Goal: Task Accomplishment & Management: Manage account settings

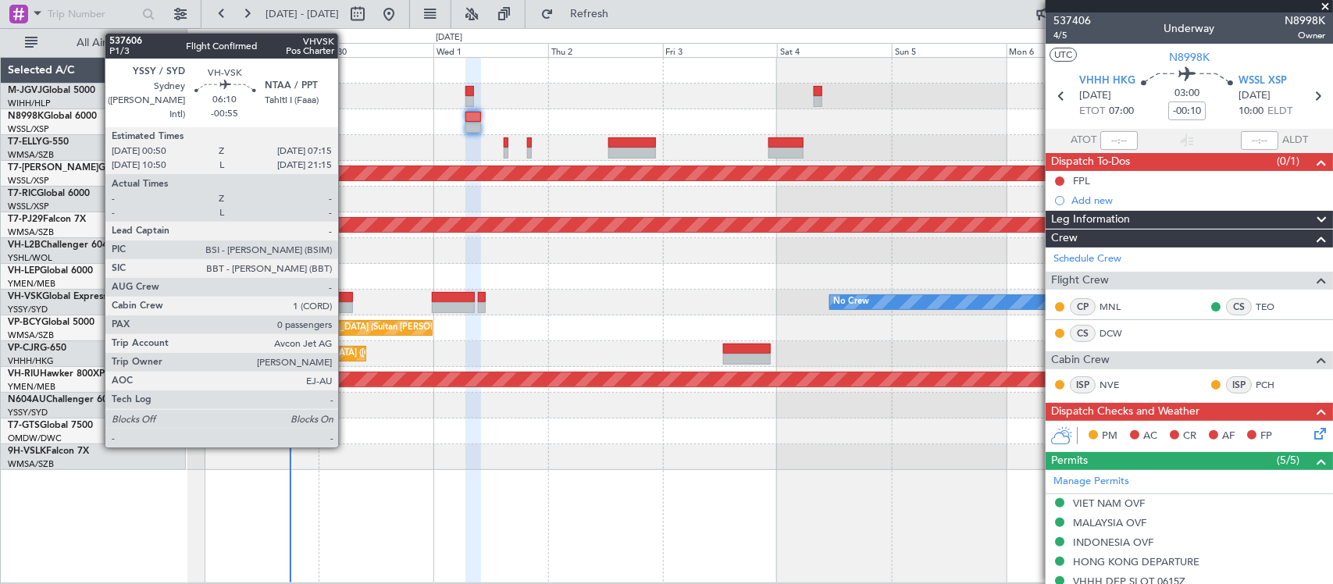
click at [346, 298] on div at bounding box center [337, 297] width 31 height 11
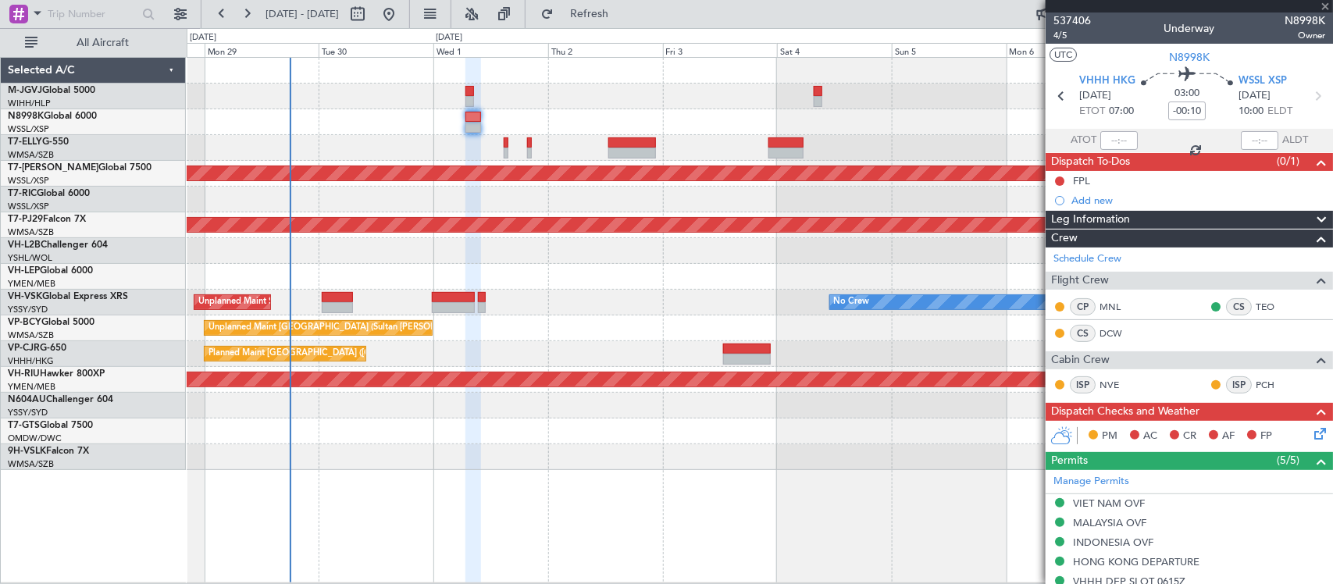
type input "-00:55"
type input "0"
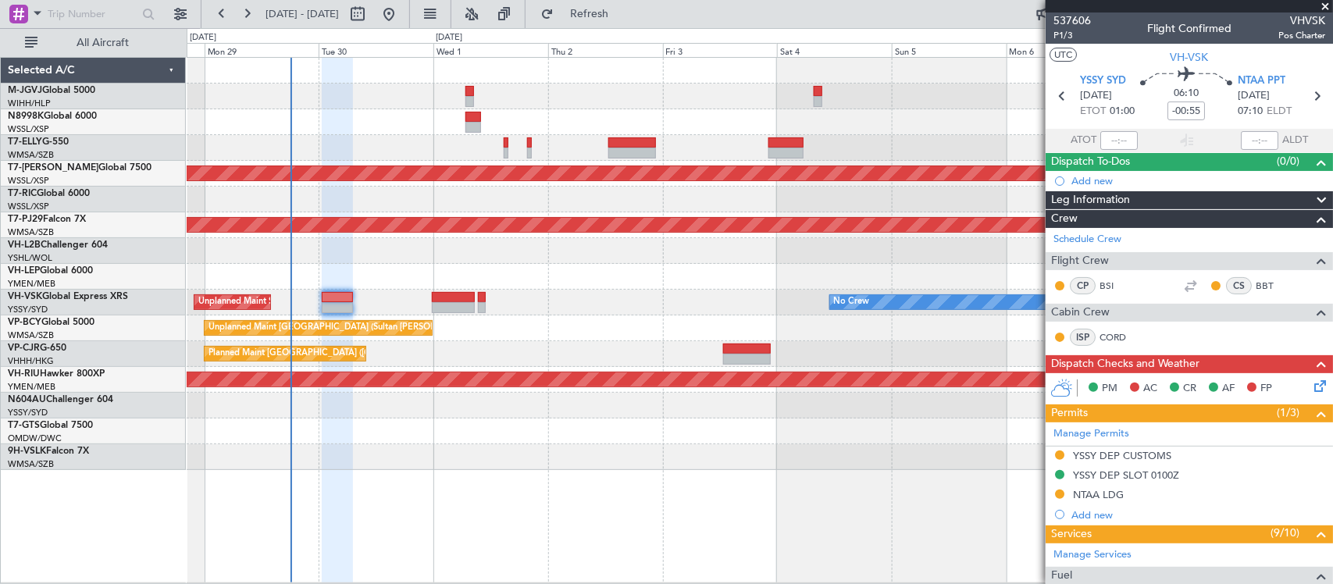
scroll to position [317, 0]
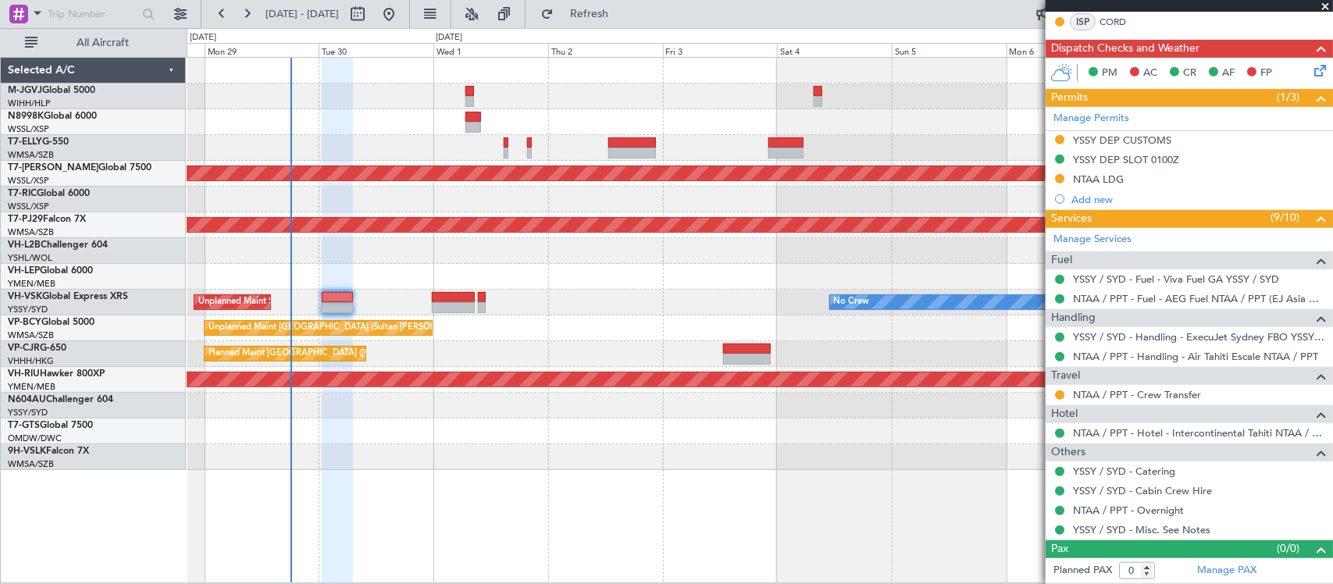
click at [1065, 392] on div at bounding box center [1060, 395] width 12 height 12
click at [1061, 394] on button at bounding box center [1059, 395] width 9 height 9
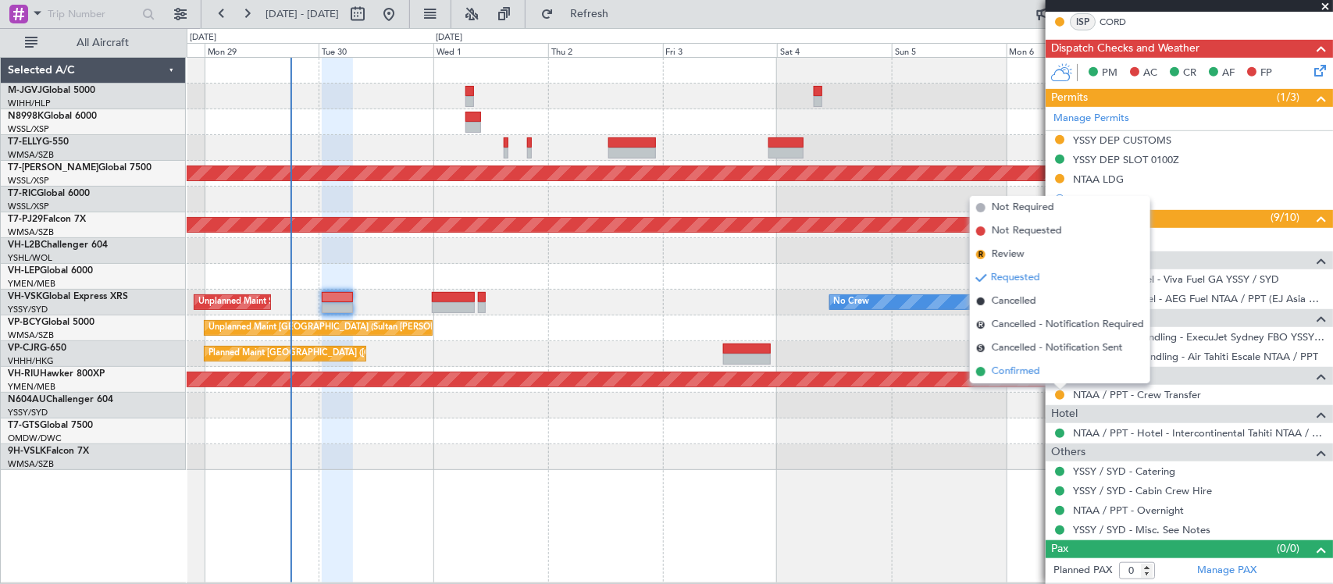
click at [1040, 372] on span "Confirmed" at bounding box center [1016, 372] width 48 height 16
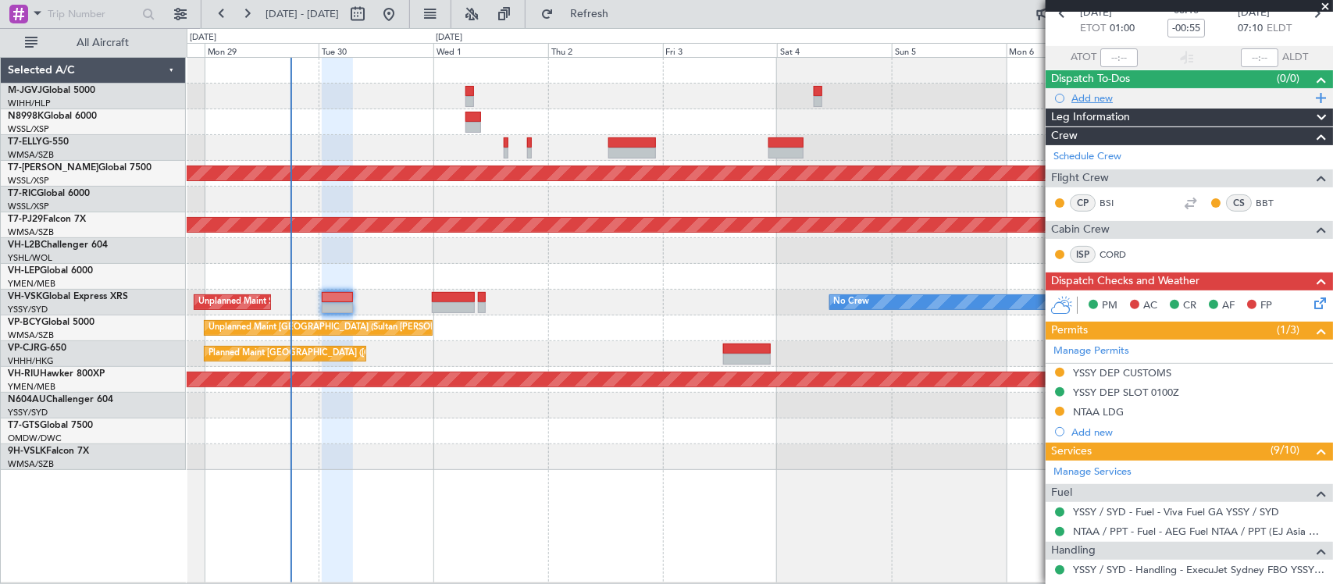
scroll to position [0, 0]
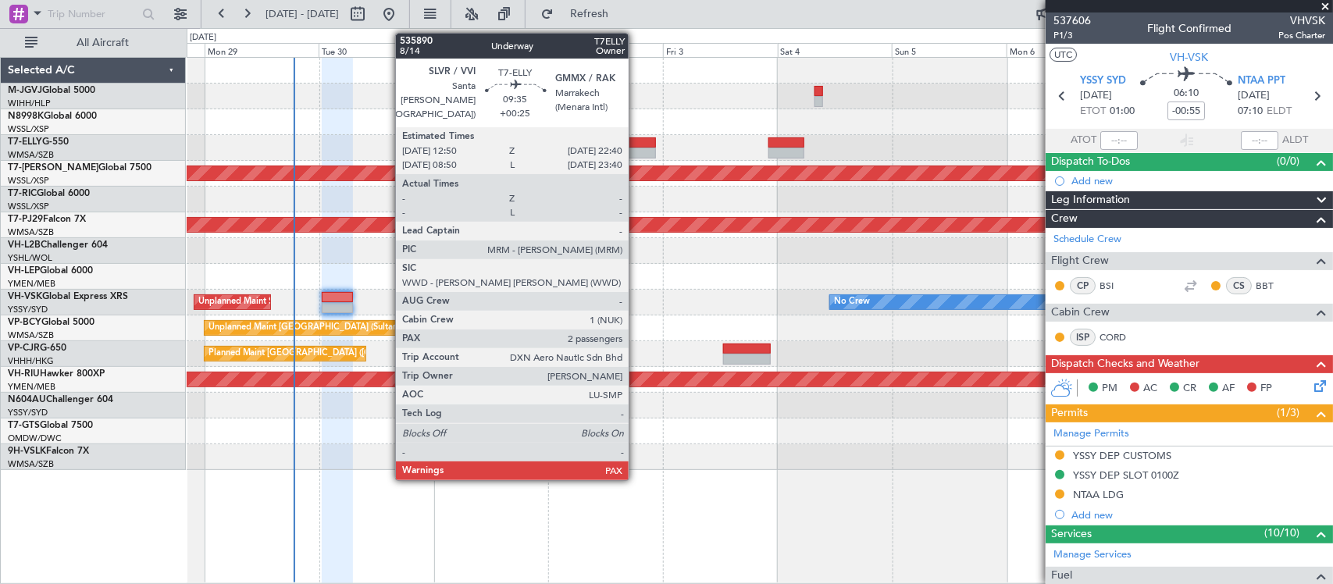
click at [637, 148] on div at bounding box center [632, 153] width 48 height 11
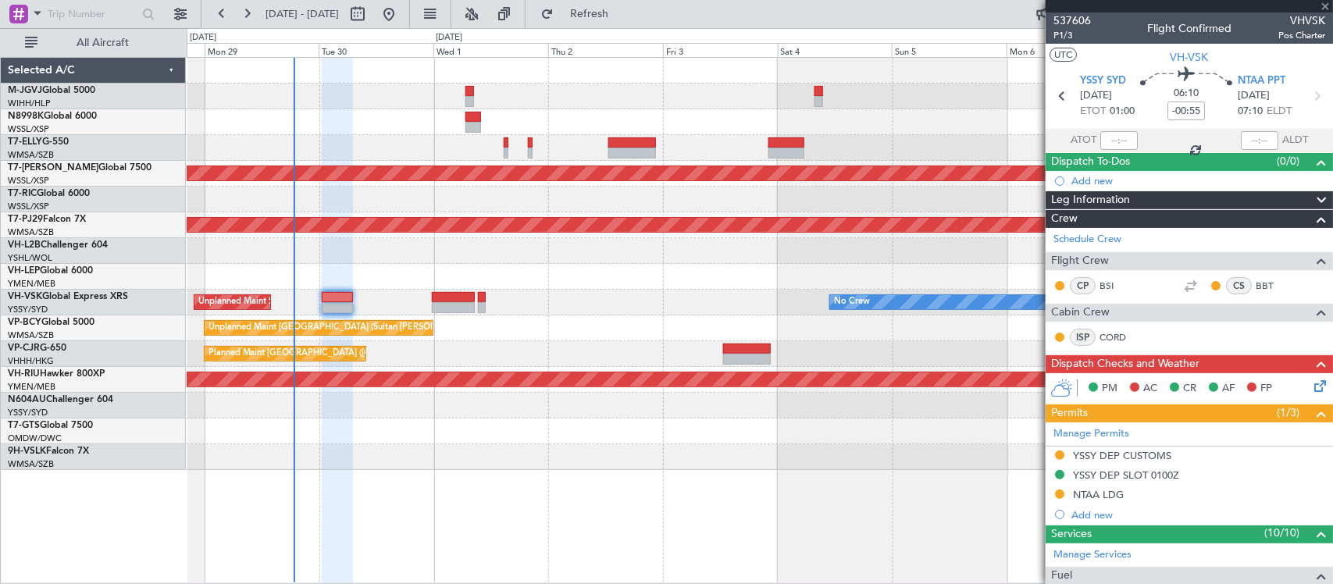
type input "+00:25"
type input "2"
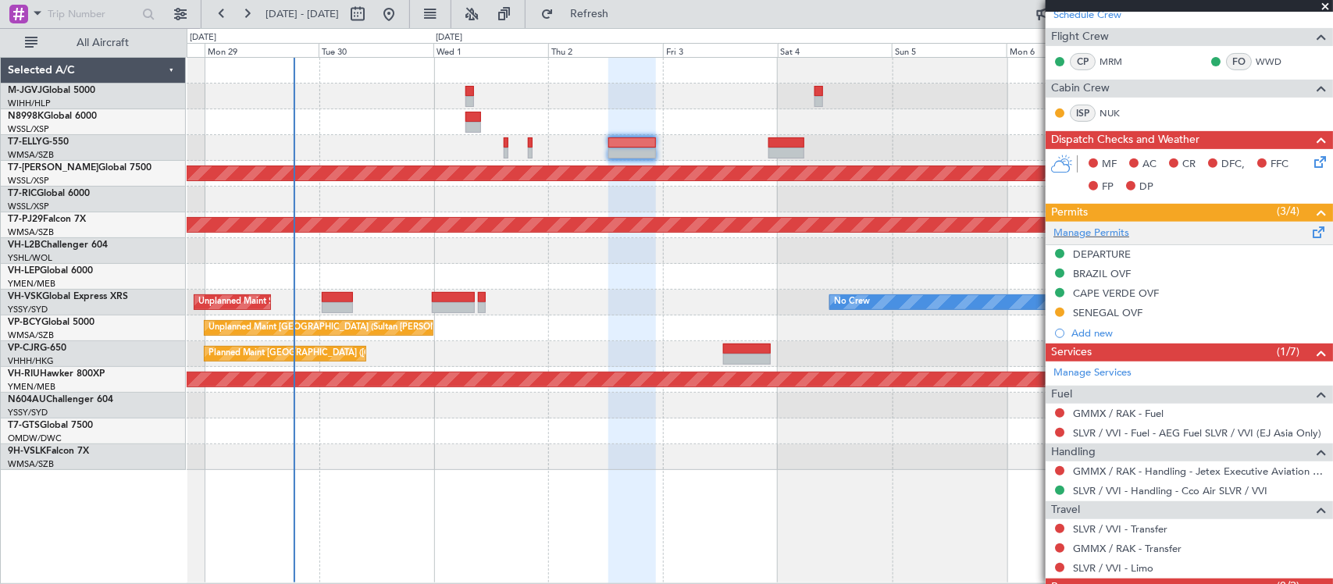
scroll to position [302, 0]
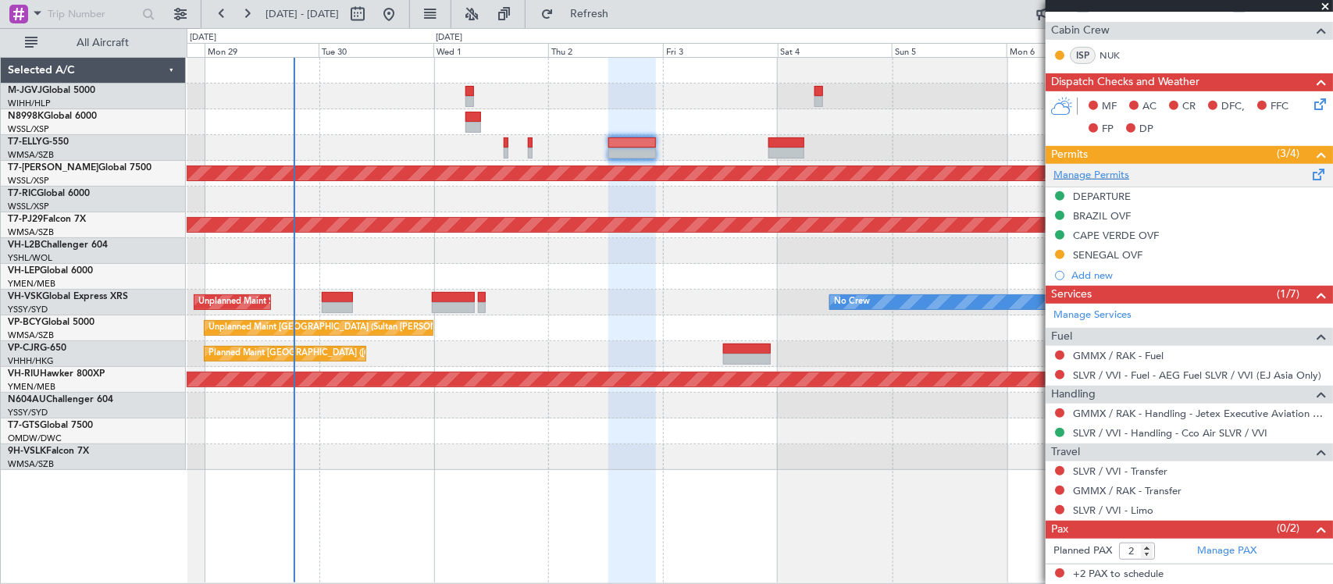
click at [1108, 177] on link "Manage Permits" at bounding box center [1092, 176] width 76 height 16
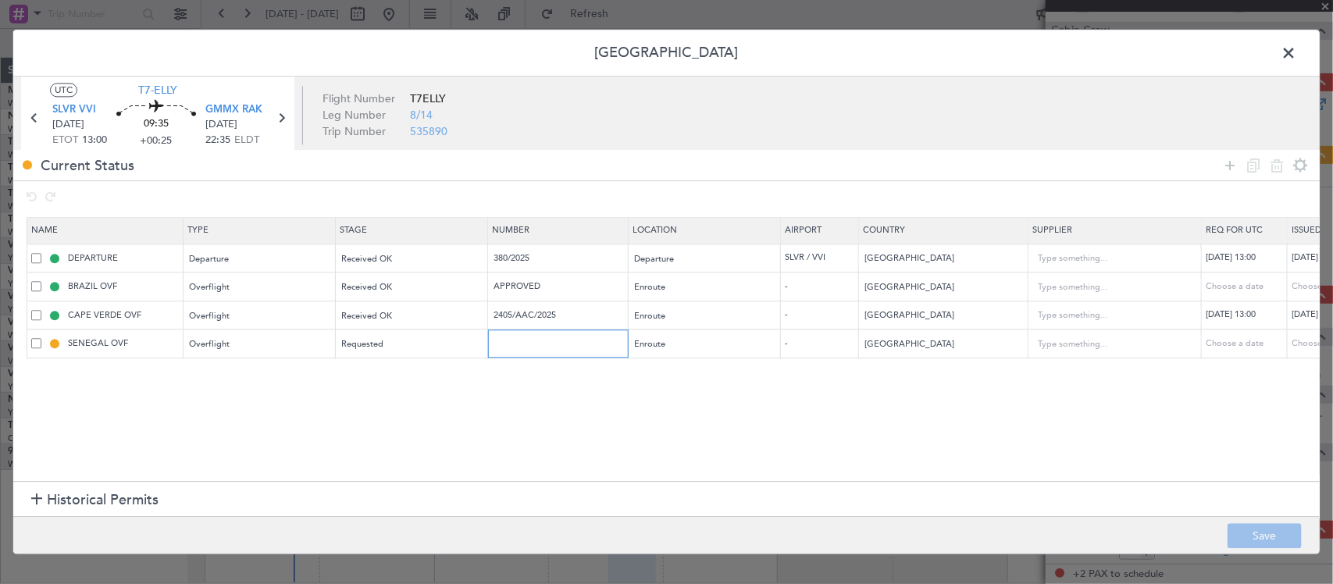
click at [513, 341] on input "text" at bounding box center [560, 343] width 136 height 13
paste input "R 2445/2025/ANACIM/DG/DTAR/AD"
type input "R 2445/2025/ANACIM/DG/DTAR/AD"
click at [1303, 344] on div "Choose a date" at bounding box center [1332, 343] width 81 height 13
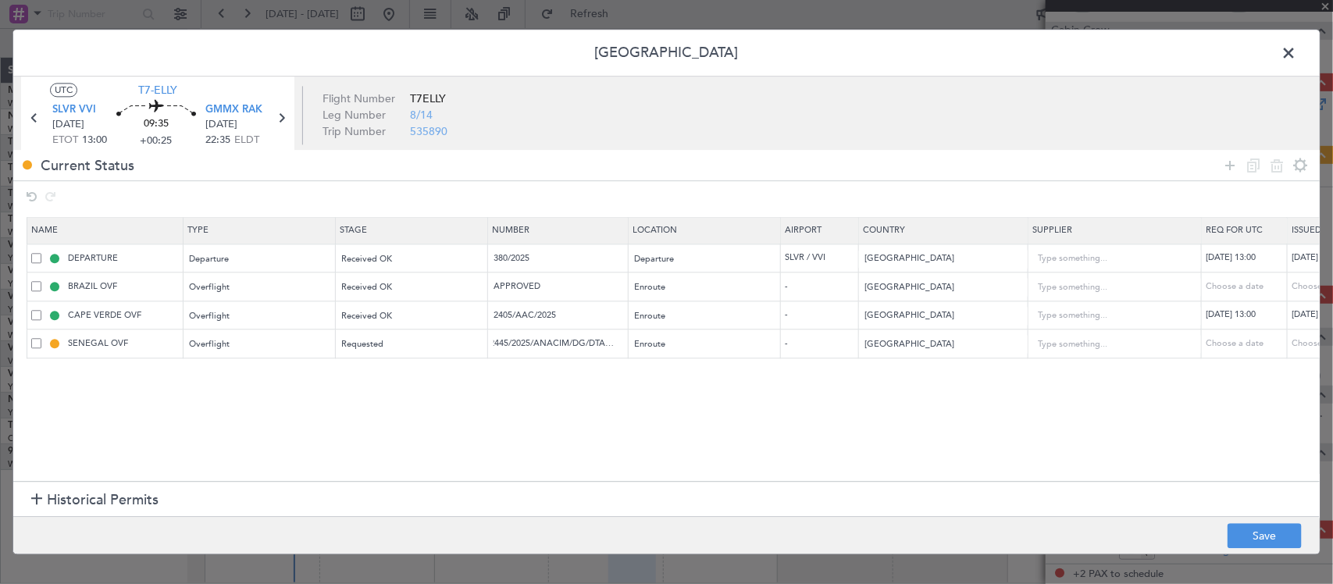
scroll to position [0, 0]
select select "9"
select select "2025"
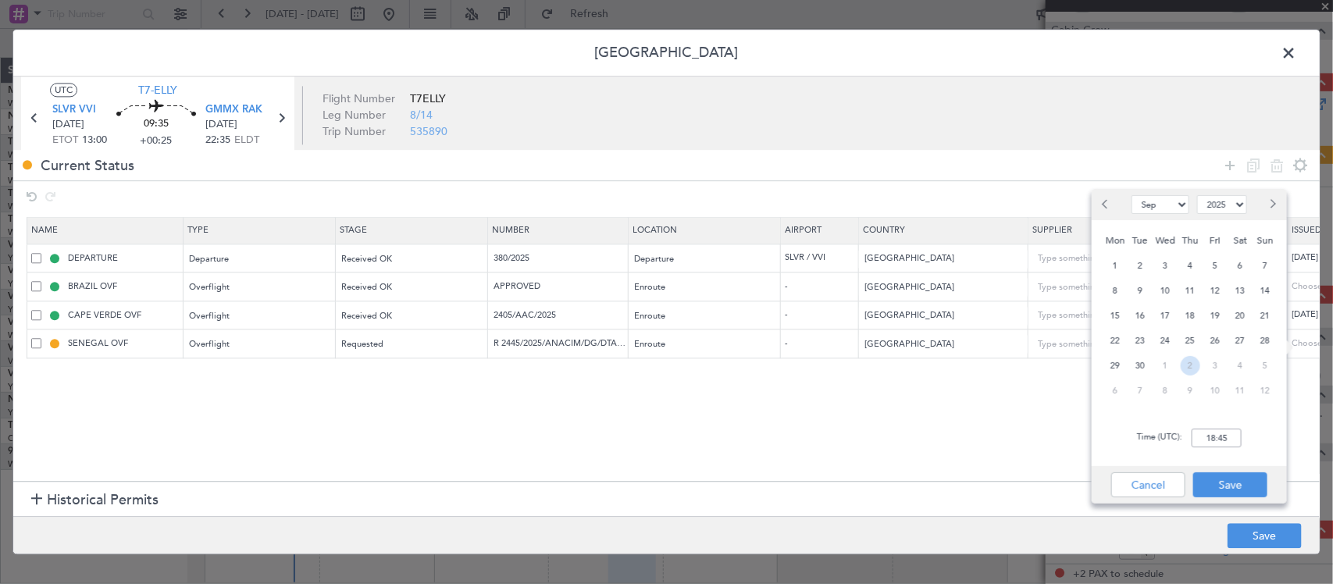
click at [1196, 366] on span "2" at bounding box center [1191, 366] width 20 height 20
select select "10"
click at [1221, 429] on input "00:00" at bounding box center [1217, 438] width 50 height 19
type input "13:00"
click at [1229, 487] on button "Save" at bounding box center [1230, 485] width 74 height 25
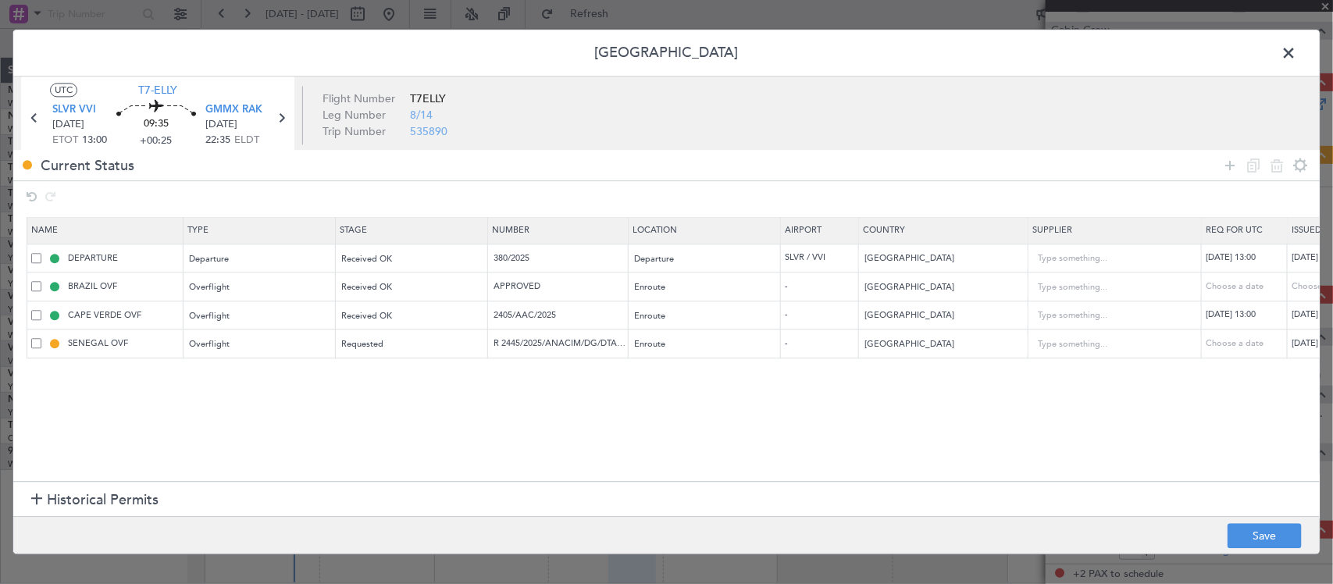
click at [1251, 520] on footer "Save" at bounding box center [666, 535] width 1307 height 37
click at [1258, 529] on button "Save" at bounding box center [1265, 536] width 74 height 25
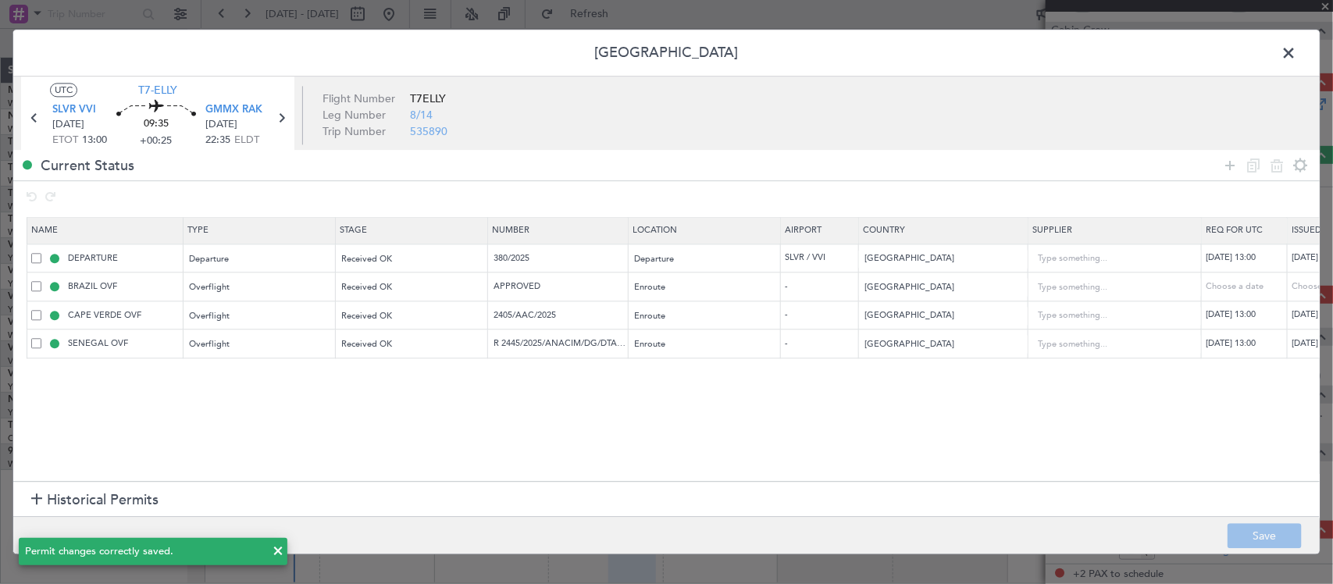
click at [1297, 48] on span at bounding box center [1297, 56] width 0 height 31
